Goal: Transaction & Acquisition: Purchase product/service

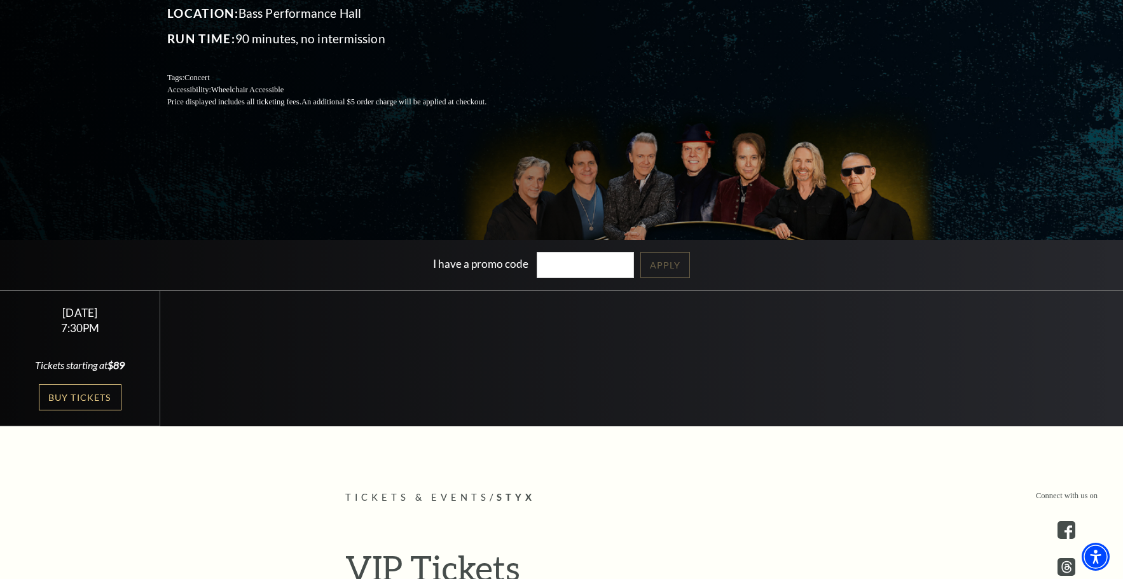
scroll to position [254, 0]
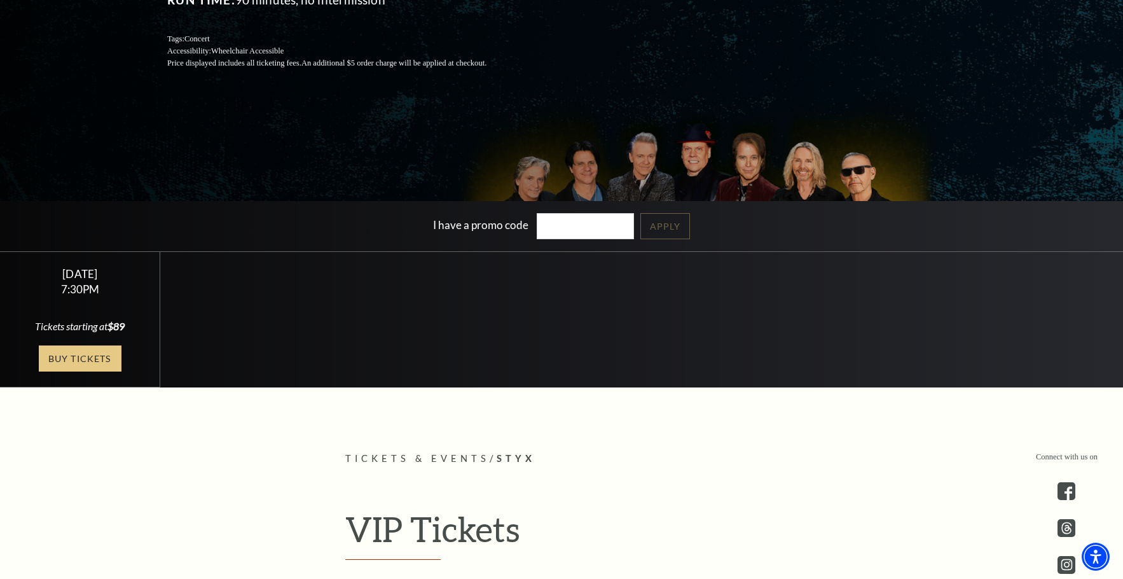
click at [80, 356] on link "Buy Tickets" at bounding box center [80, 358] width 83 height 26
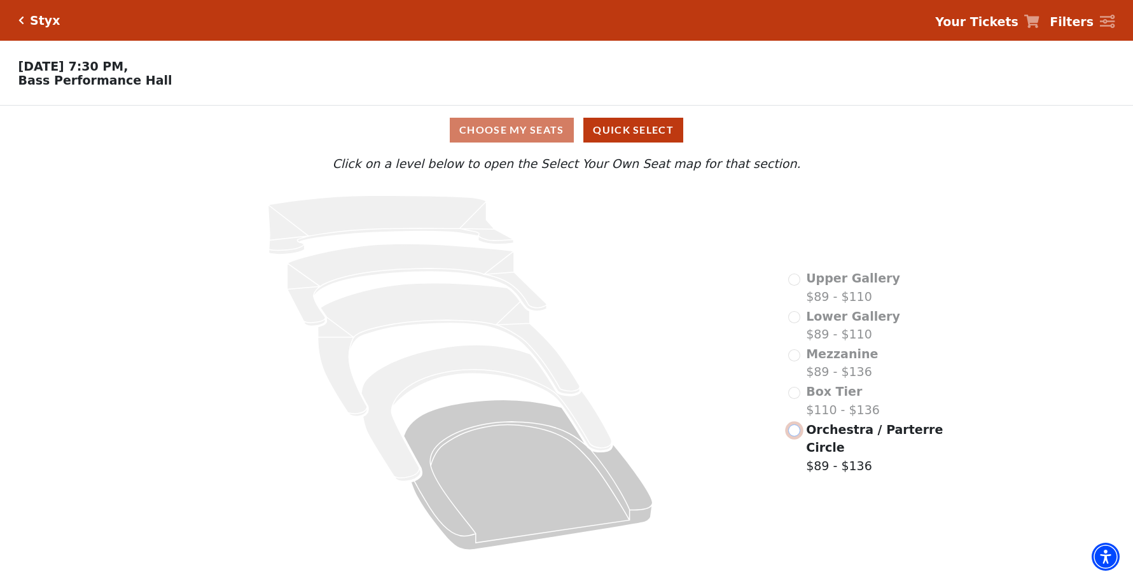
click at [792, 434] on input "Orchestra / Parterre Circle$89 - $136\a" at bounding box center [794, 430] width 12 height 12
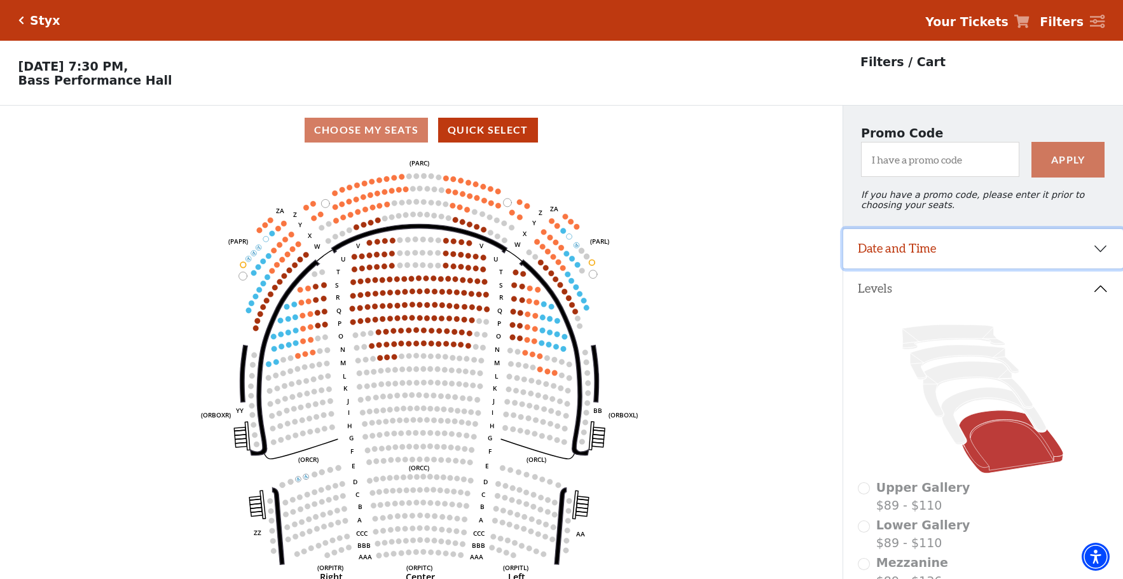
click at [1103, 258] on button "Date and Time" at bounding box center [983, 248] width 280 height 39
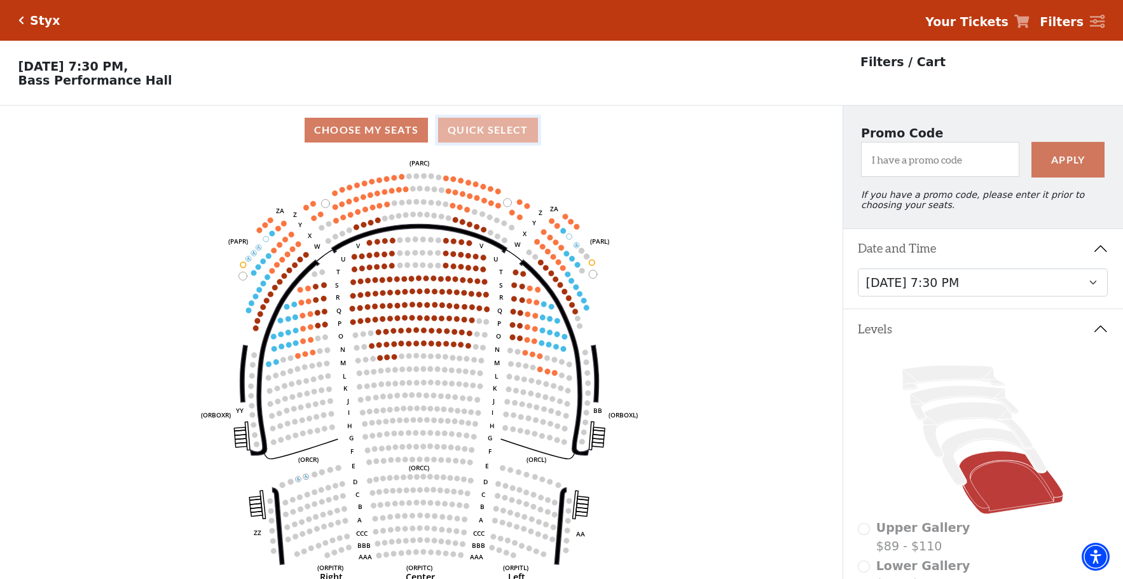
click at [490, 142] on button "Quick Select" at bounding box center [488, 130] width 100 height 25
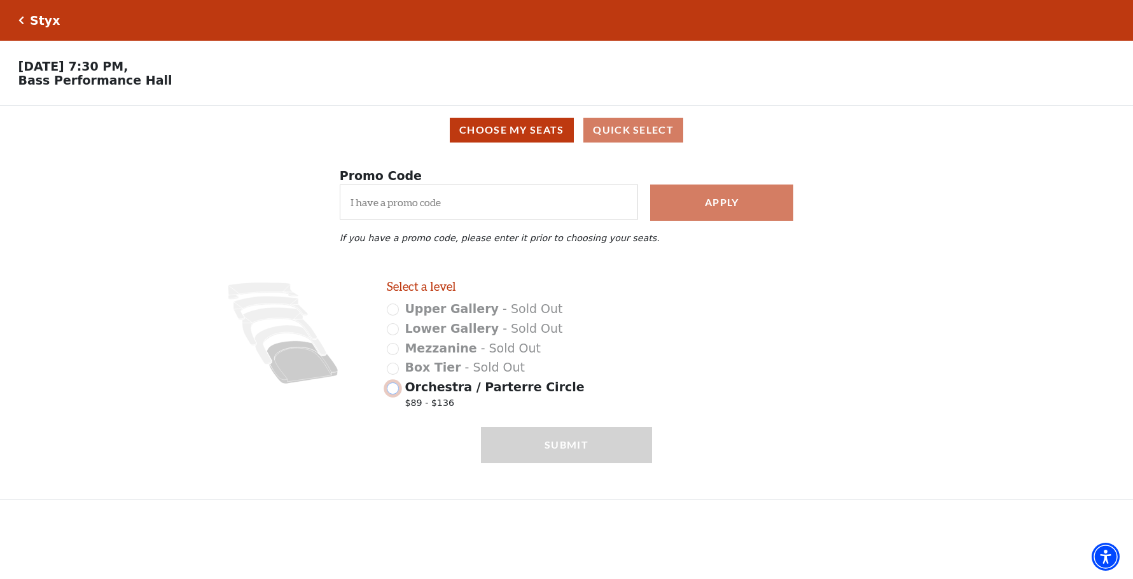
click at [393, 394] on input "Orchestra / Parterre Circle $89 - $136" at bounding box center [393, 388] width 12 height 12
radio input "true"
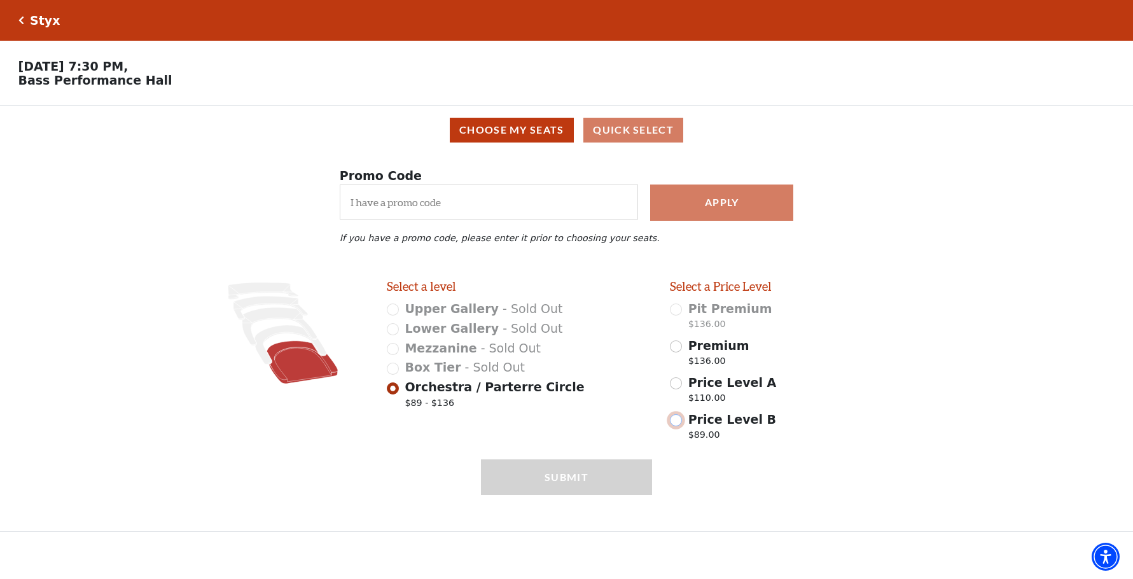
click at [675, 426] on input "Price Level B $89.00" at bounding box center [676, 420] width 12 height 12
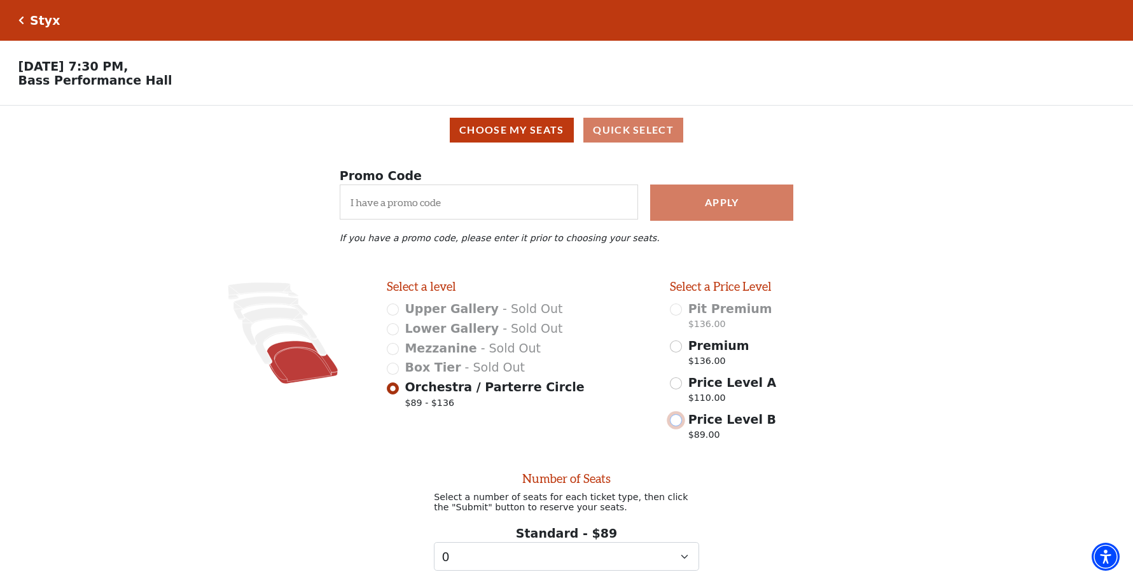
radio input "false"
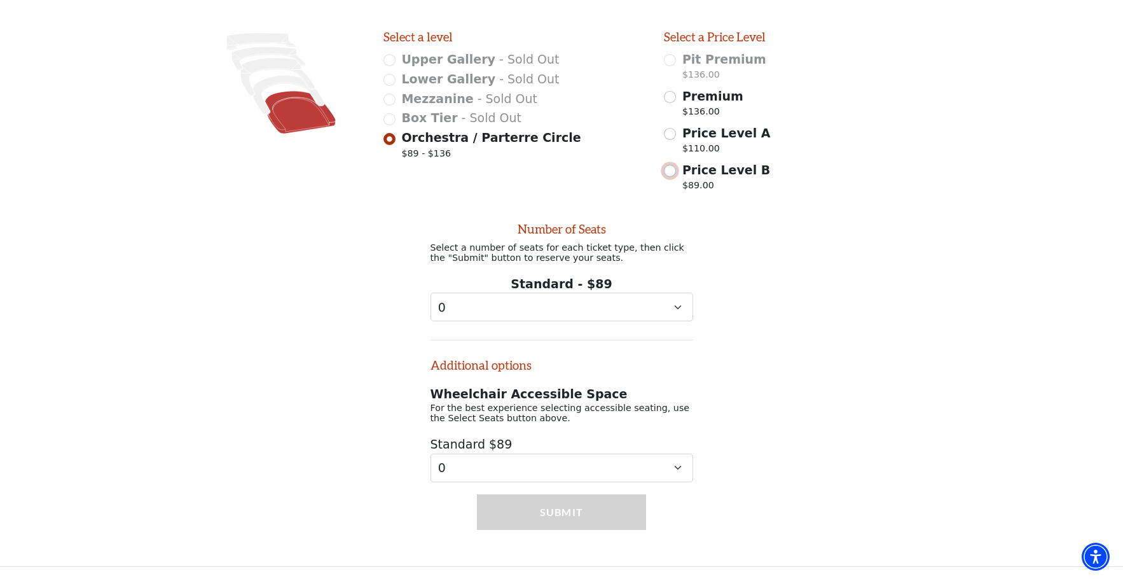
scroll to position [264, 0]
click at [675, 307] on select "0 1 2 3 4 5 6 7 8 9" at bounding box center [562, 307] width 263 height 29
select select "2"
click at [431, 293] on select "0 1 2 3 4 5 6 7 8 9" at bounding box center [562, 307] width 263 height 29
click at [563, 510] on button "Submit" at bounding box center [561, 512] width 169 height 36
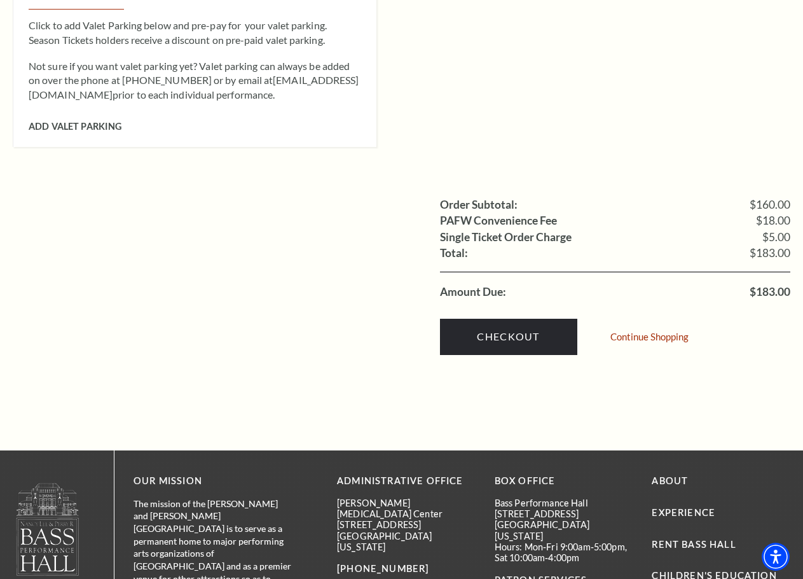
scroll to position [1081, 0]
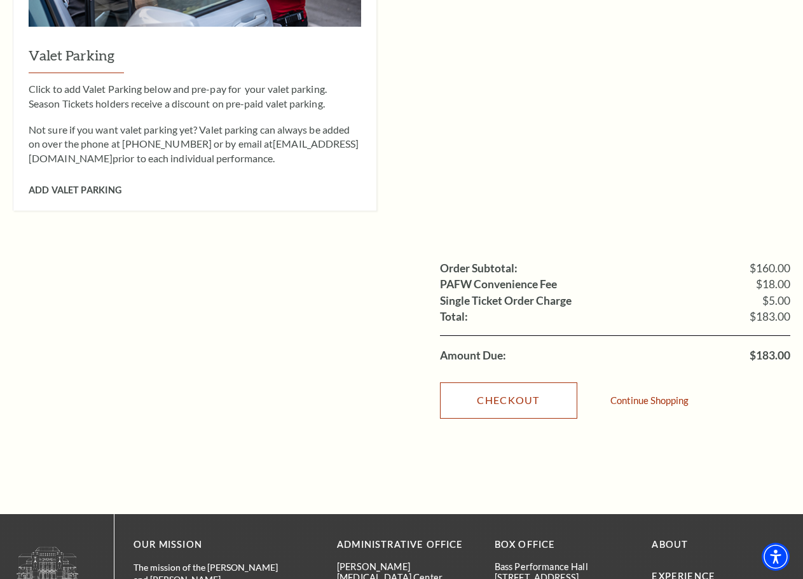
click at [503, 384] on link "Checkout" at bounding box center [508, 400] width 137 height 36
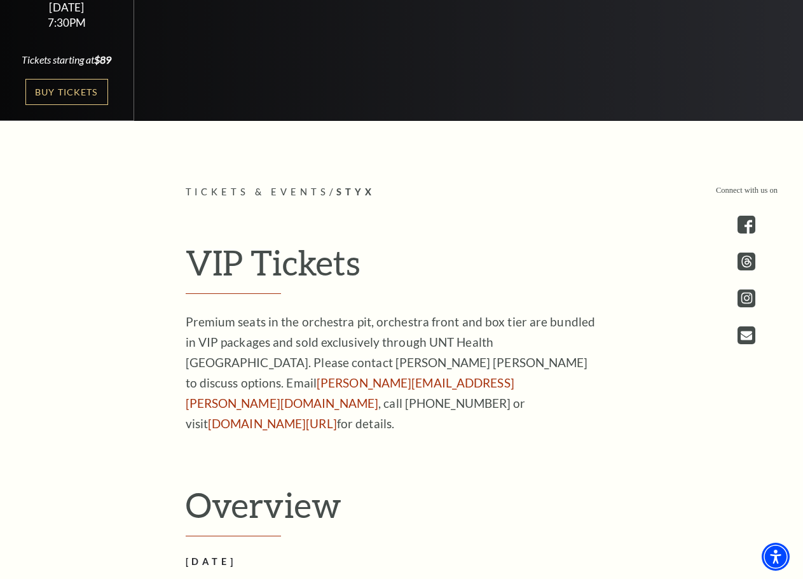
scroll to position [252, 0]
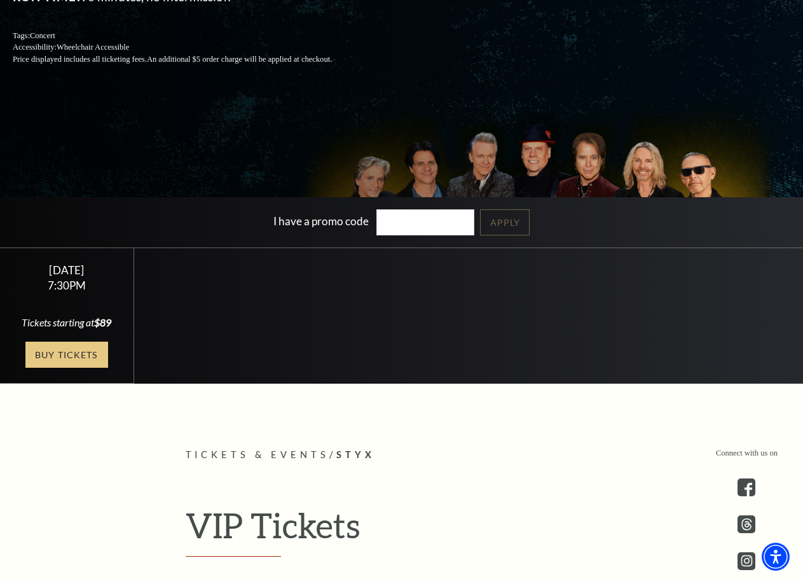
click at [76, 368] on link "Buy Tickets" at bounding box center [66, 355] width 83 height 26
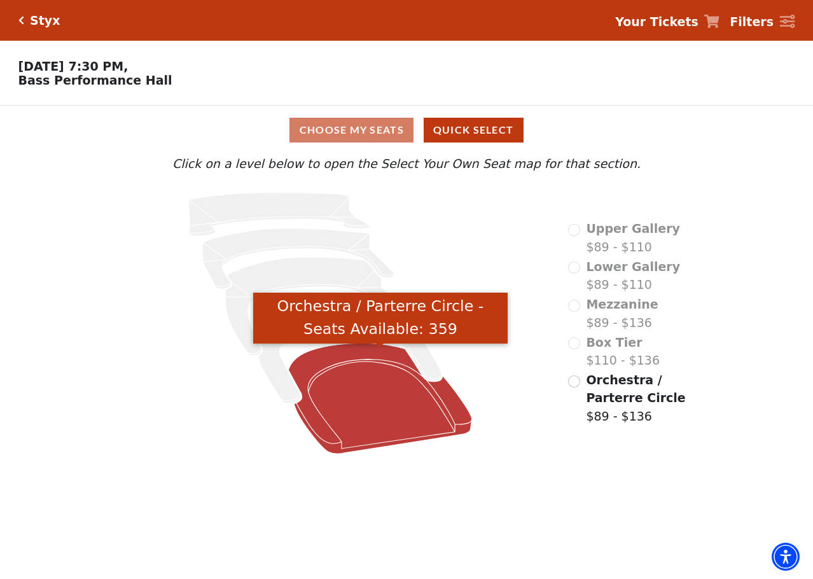
click at [373, 387] on icon "Orchestra / Parterre Circle - Seats Available: 359" at bounding box center [380, 398] width 183 height 111
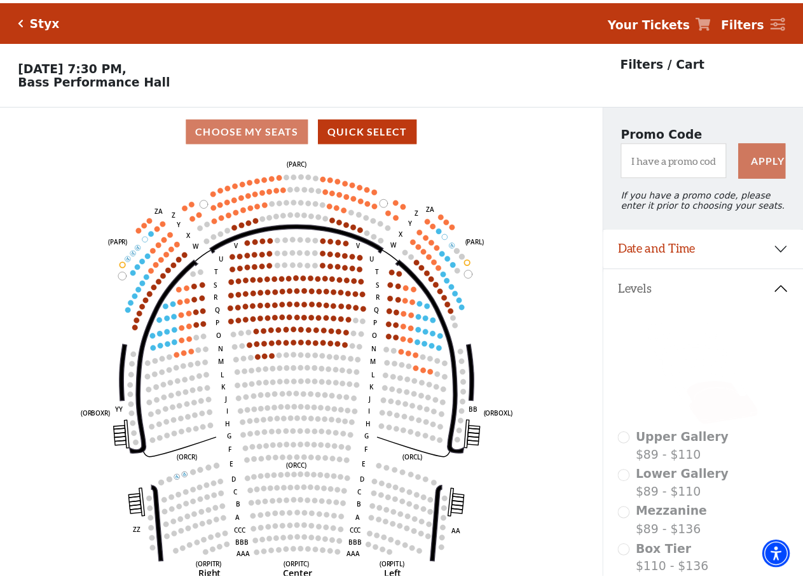
scroll to position [59, 0]
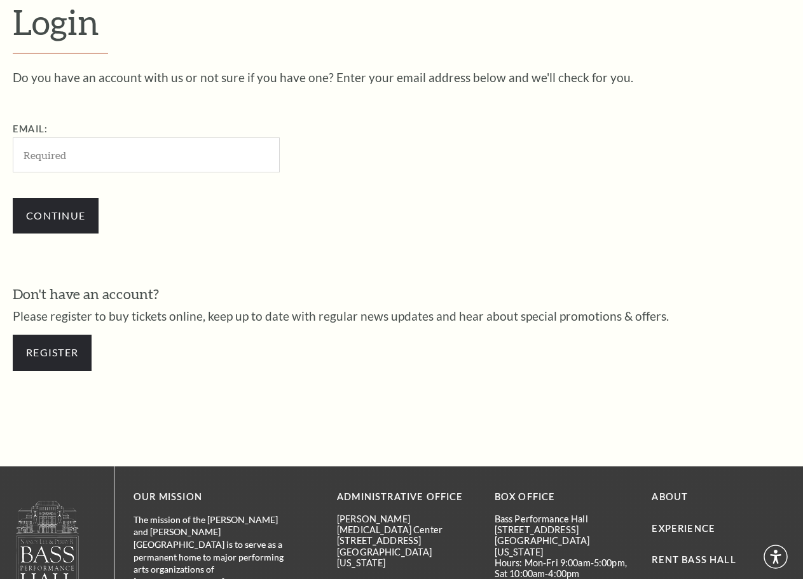
scroll to position [338, 0]
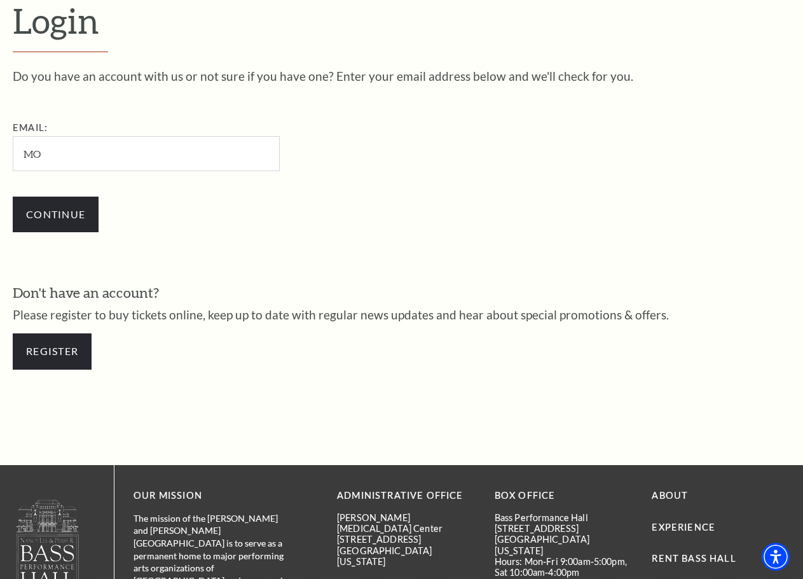
type input "M"
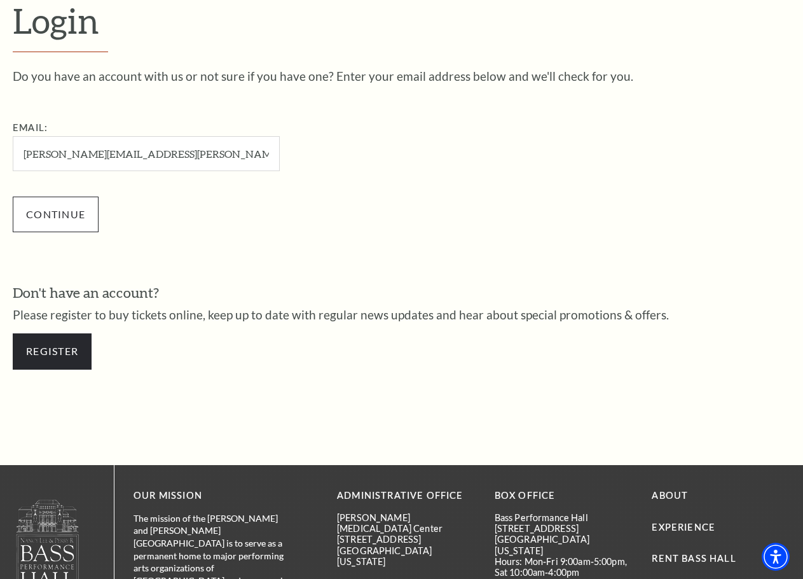
type input "[PERSON_NAME][EMAIL_ADDRESS][PERSON_NAME][DOMAIN_NAME]"
click at [53, 219] on input "Continue" at bounding box center [56, 215] width 86 height 36
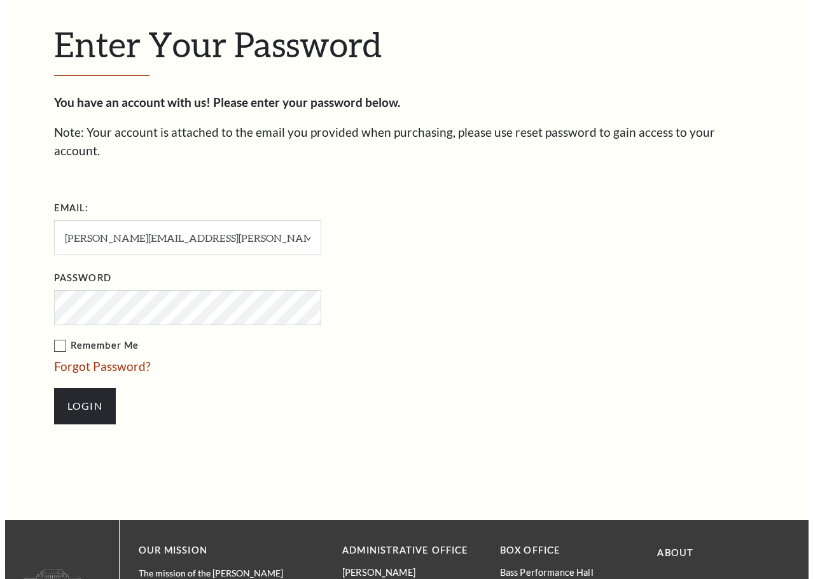
scroll to position [350, 0]
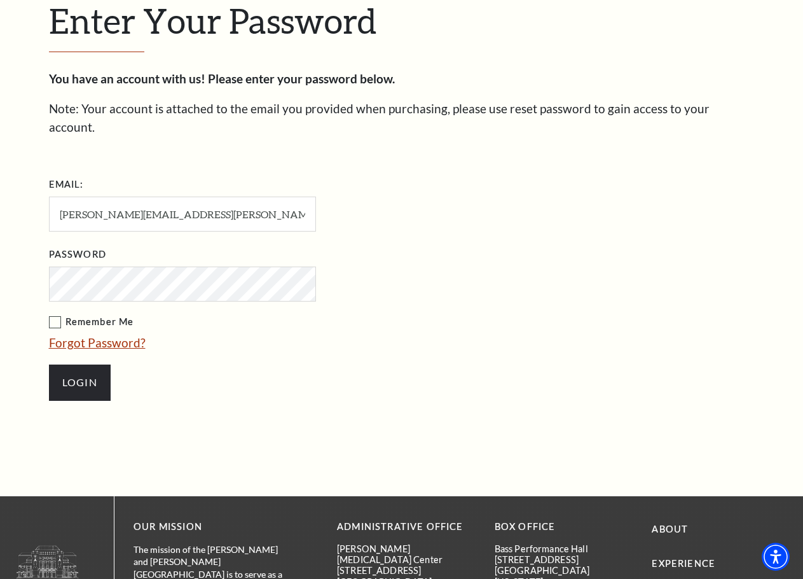
click at [86, 335] on link "Forgot Password?" at bounding box center [97, 342] width 97 height 15
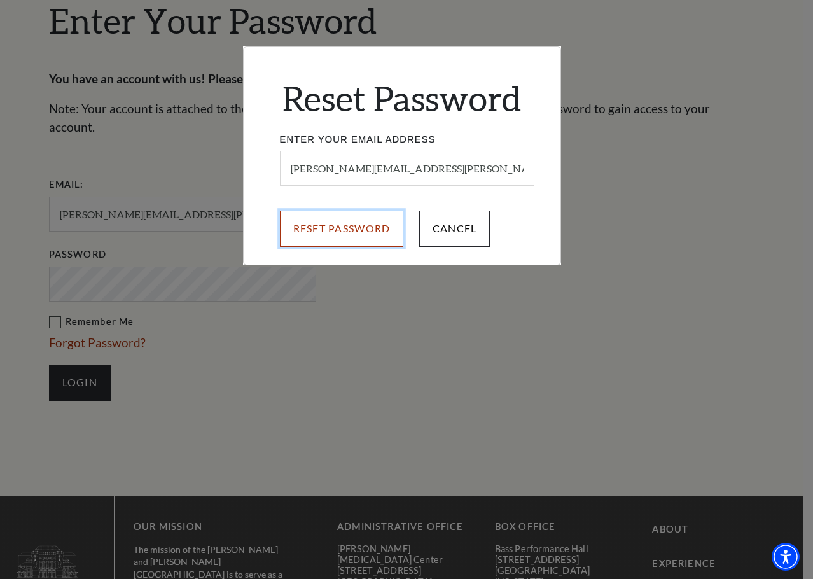
click at [345, 225] on input "Reset Password" at bounding box center [342, 229] width 124 height 36
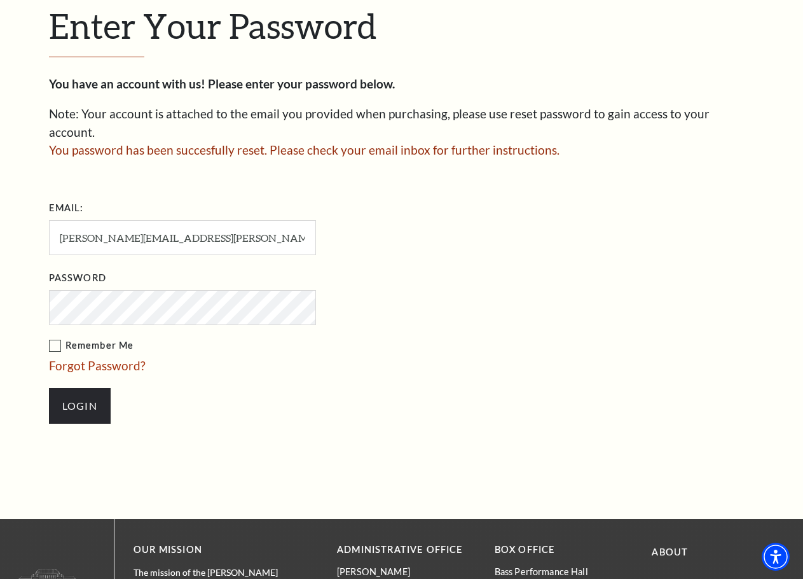
click at [58, 338] on label "Remember Me" at bounding box center [246, 346] width 394 height 16
click at [0, 0] on input "Remember Me" at bounding box center [0, 0] width 0 height 0
click at [75, 388] on input "Login" at bounding box center [80, 406] width 62 height 36
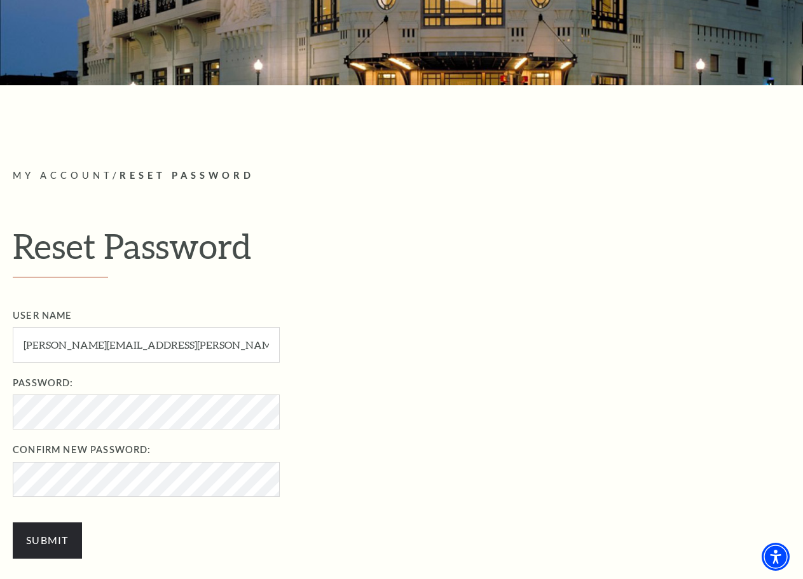
scroll to position [191, 0]
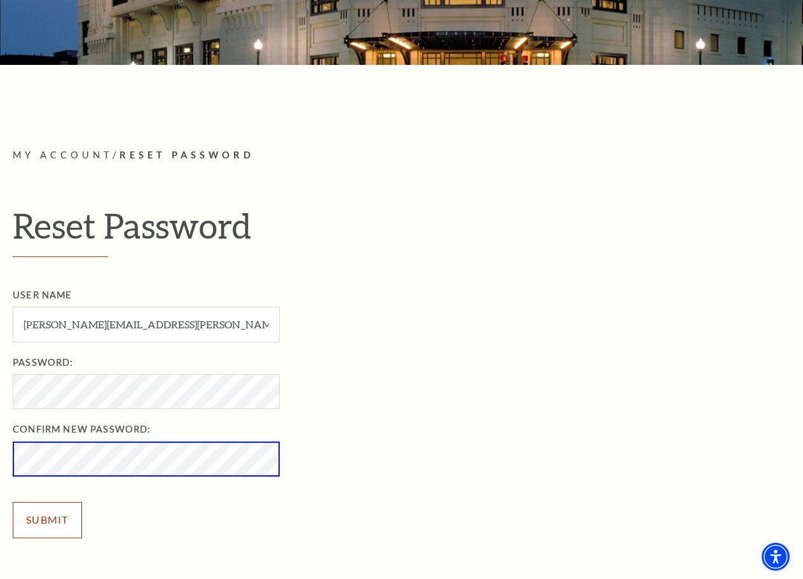
click at [54, 512] on input "Submit" at bounding box center [47, 520] width 69 height 36
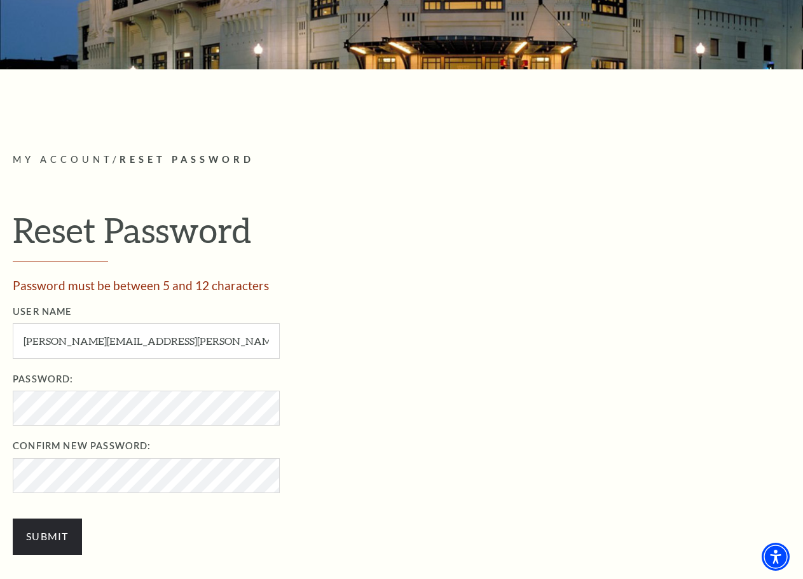
scroll to position [191, 0]
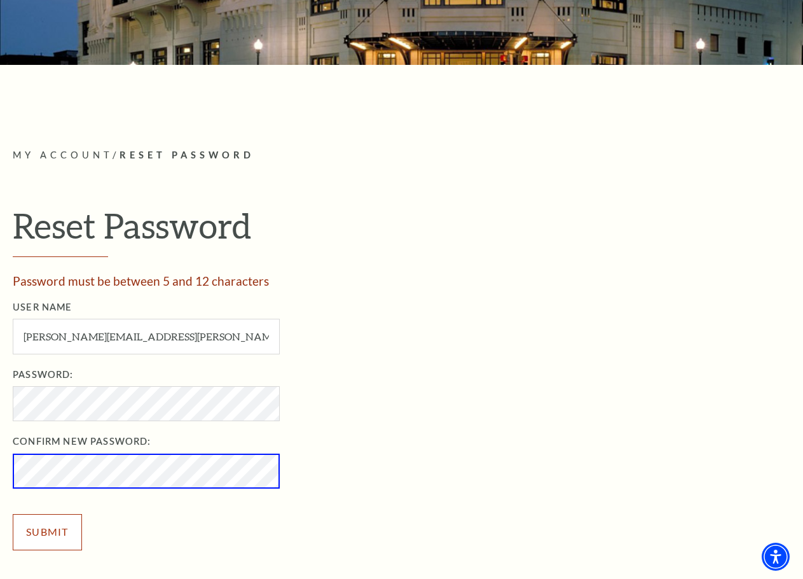
click at [50, 530] on input "Submit" at bounding box center [47, 532] width 69 height 36
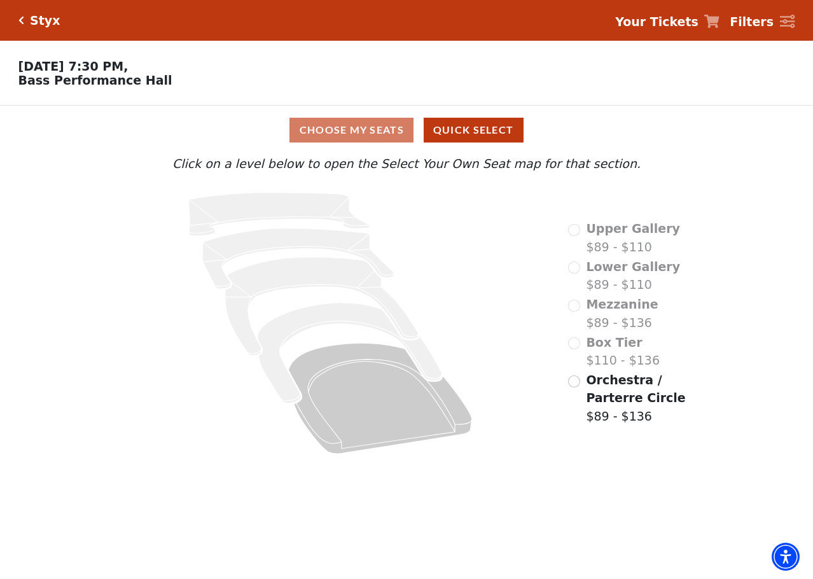
click at [41, 20] on h5 "Styx" at bounding box center [45, 20] width 30 height 15
click at [20, 19] on icon "Click here to go back to filters" at bounding box center [21, 20] width 6 height 9
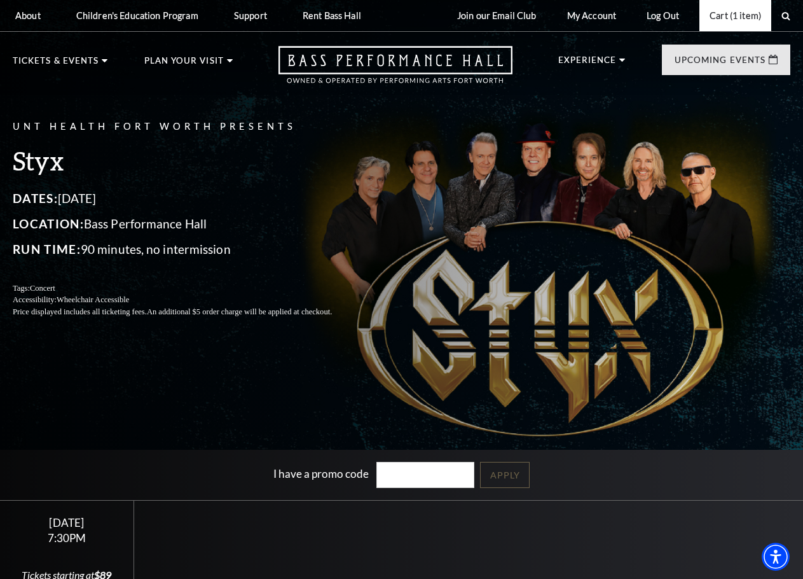
click at [744, 20] on link "Cart (1 item)" at bounding box center [736, 15] width 72 height 31
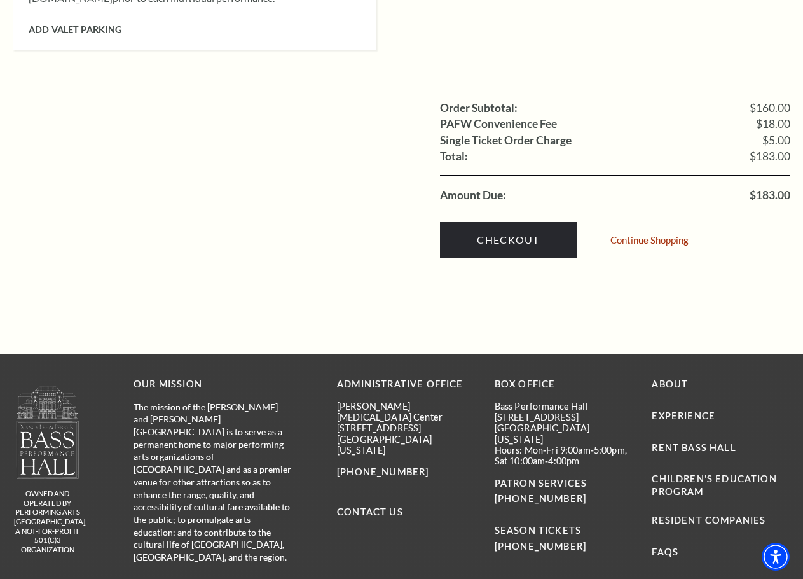
scroll to position [1272, 0]
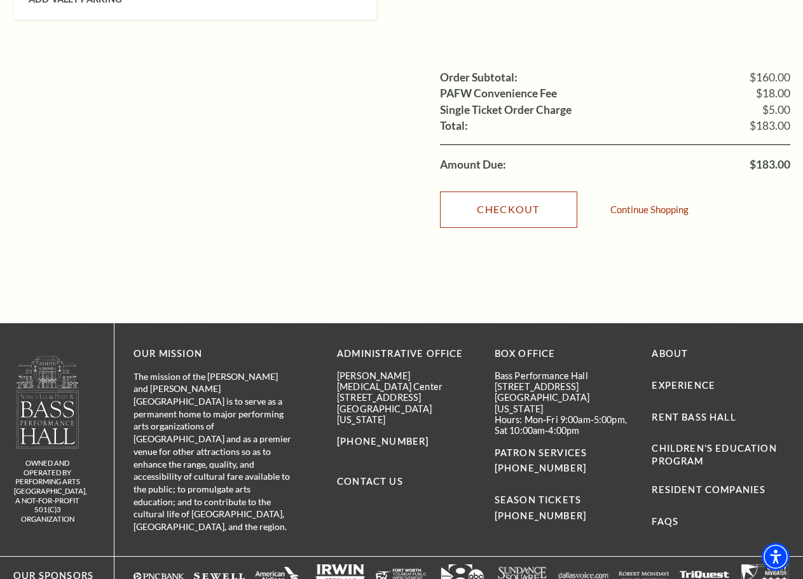
click at [483, 191] on link "Checkout" at bounding box center [508, 209] width 137 height 36
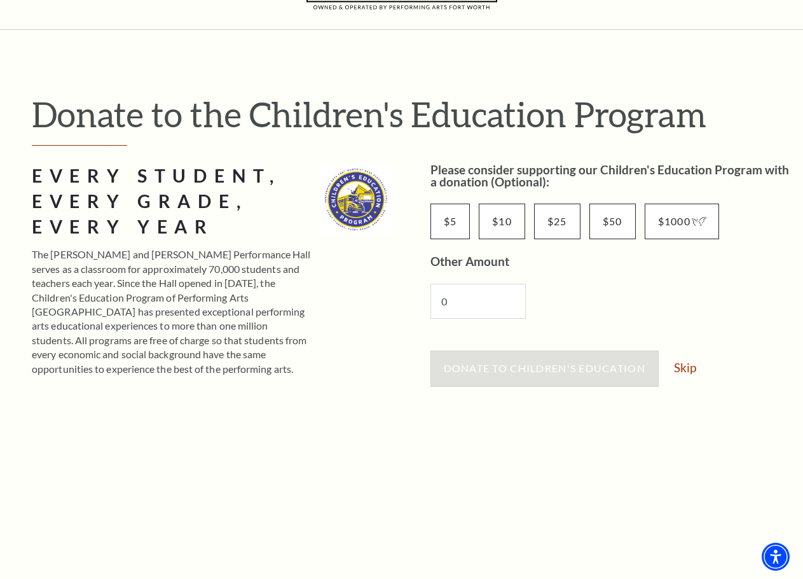
scroll to position [64, 0]
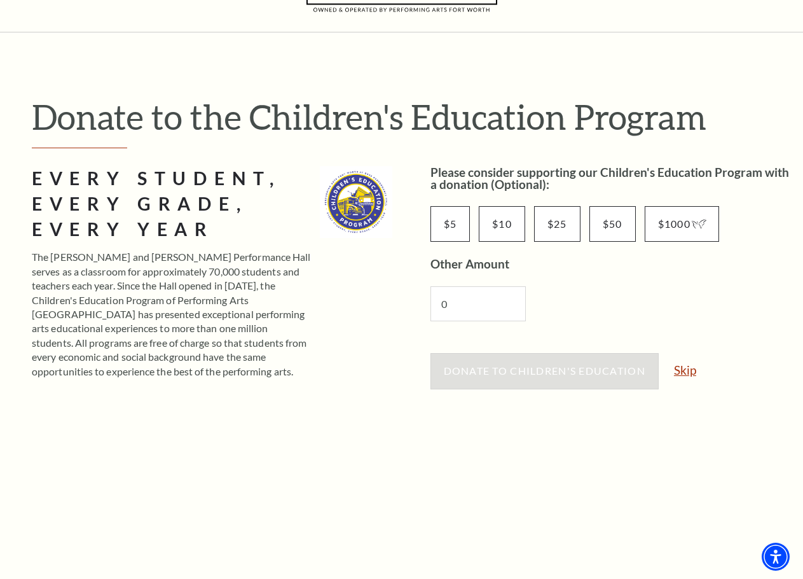
click at [689, 370] on link "Skip" at bounding box center [685, 370] width 22 height 12
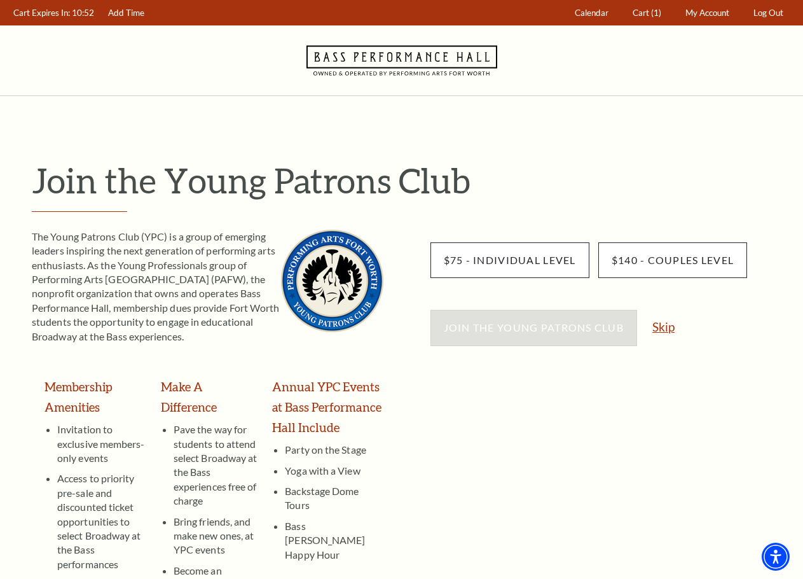
click at [665, 331] on link "Skip" at bounding box center [664, 327] width 22 height 12
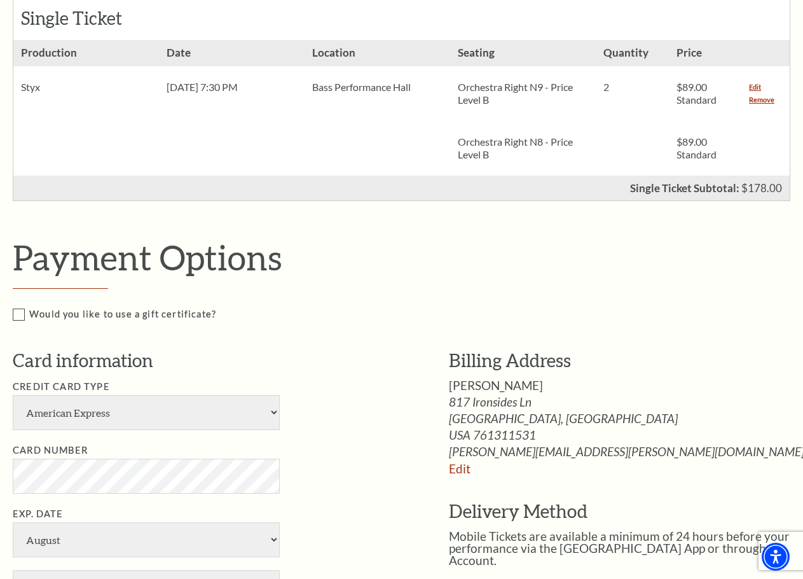
scroll to position [382, 0]
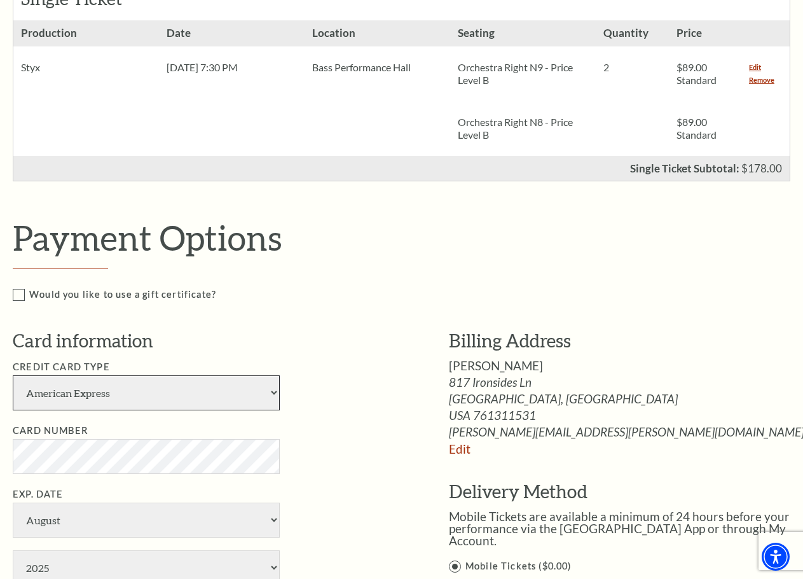
click at [58, 396] on select "American Express Visa Master Card Discover" at bounding box center [146, 392] width 267 height 35
select select "24"
click at [13, 375] on select "American Express Visa Master Card Discover" at bounding box center [146, 392] width 267 height 35
select select "5"
select select "2026"
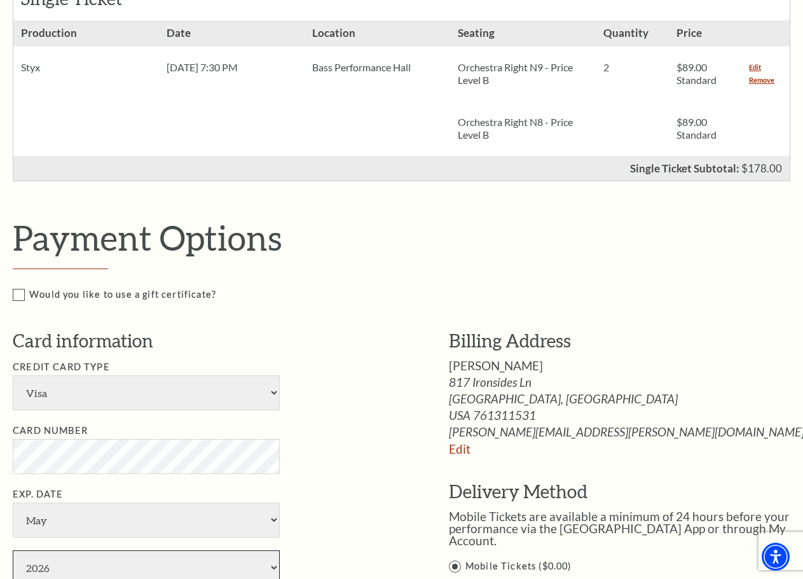
type input "461"
type input "Monica E Macchietto"
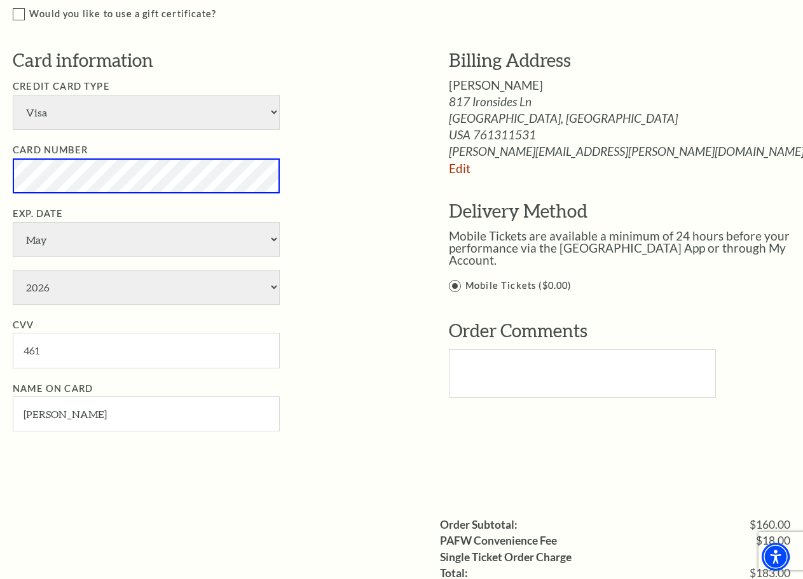
scroll to position [700, 0]
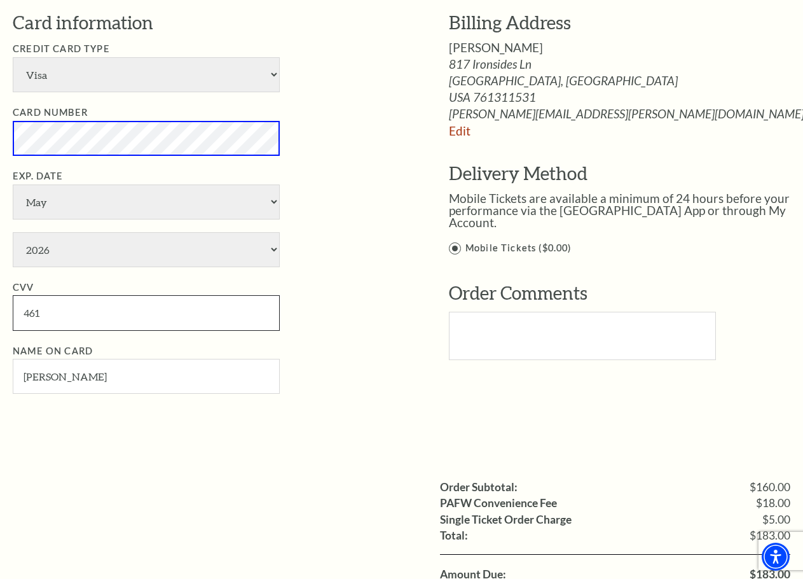
click at [135, 322] on input "461" at bounding box center [146, 312] width 267 height 35
click at [135, 321] on input "461" at bounding box center [146, 312] width 267 height 35
drag, startPoint x: 135, startPoint y: 317, endPoint x: -45, endPoint y: 302, distance: 180.6
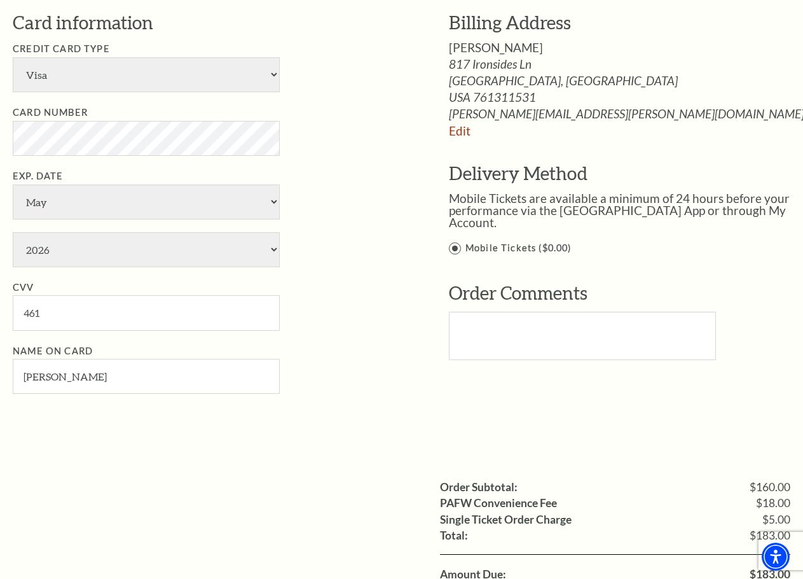
click at [438, 369] on div "Payment Options Would you like to use a gift certificate? Gift Certificate Numb…" at bounding box center [411, 165] width 796 height 532
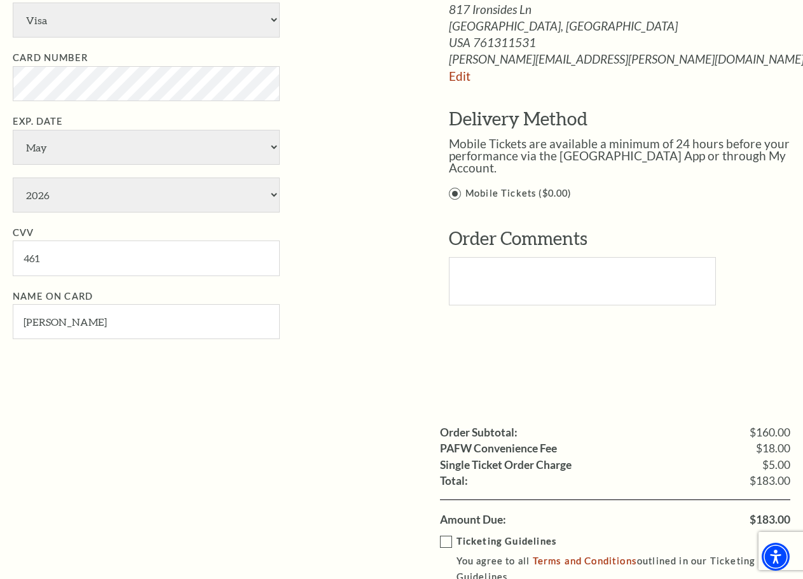
scroll to position [827, 0]
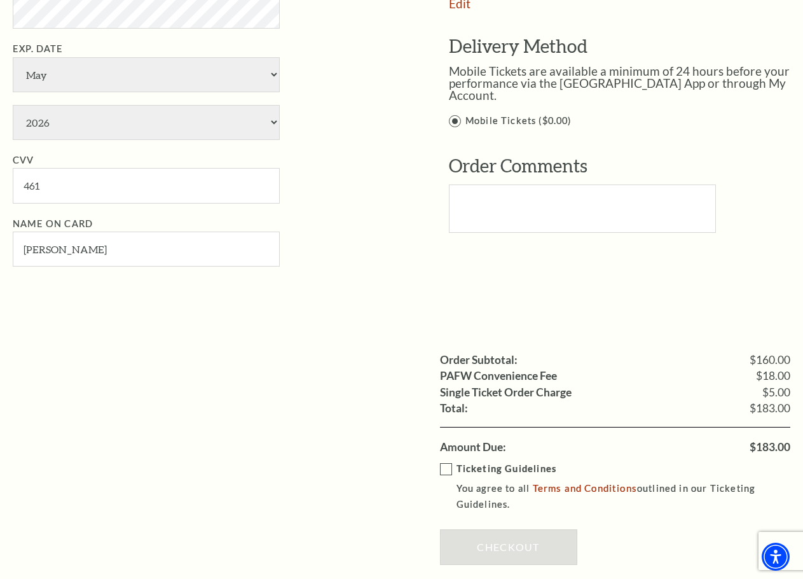
click at [449, 468] on label "Ticketing Guidelines You agree to all Terms and Conditions outlined in our Tick…" at bounding box center [624, 486] width 369 height 51
click at [0, 0] on input "Ticketing Guidelines You agree to all Terms and Conditions outlined in our Tick…" at bounding box center [0, 0] width 0 height 0
click at [507, 543] on link "Checkout" at bounding box center [508, 547] width 137 height 36
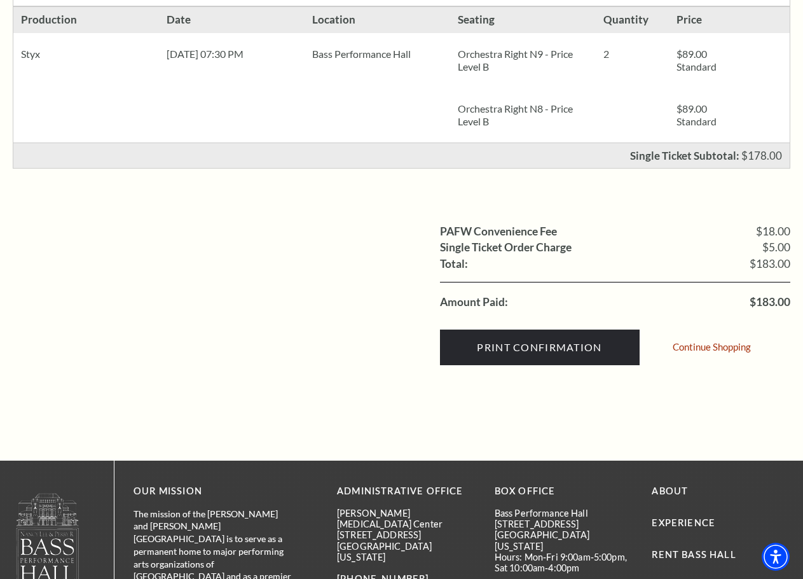
scroll to position [382, 0]
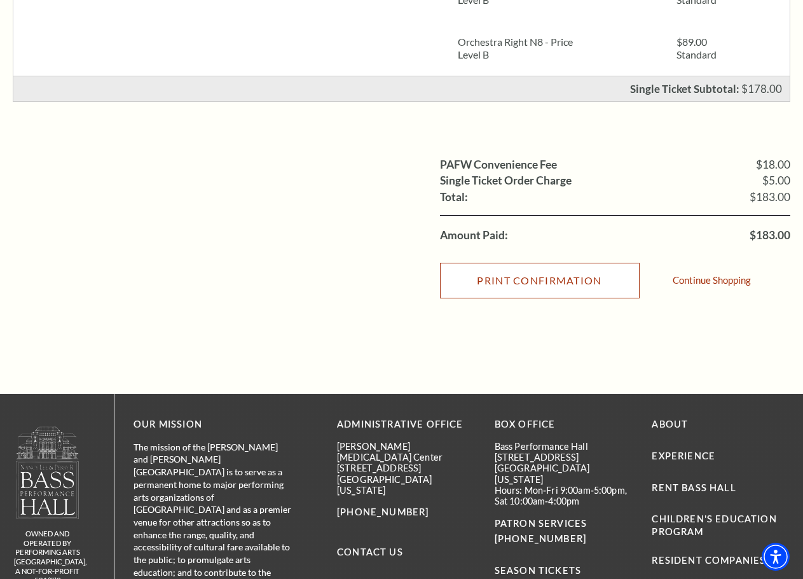
click at [545, 275] on input "Print Confirmation" at bounding box center [540, 281] width 200 height 36
click at [554, 279] on input "Print Confirmation" at bounding box center [540, 281] width 200 height 36
